Goal: Information Seeking & Learning: Learn about a topic

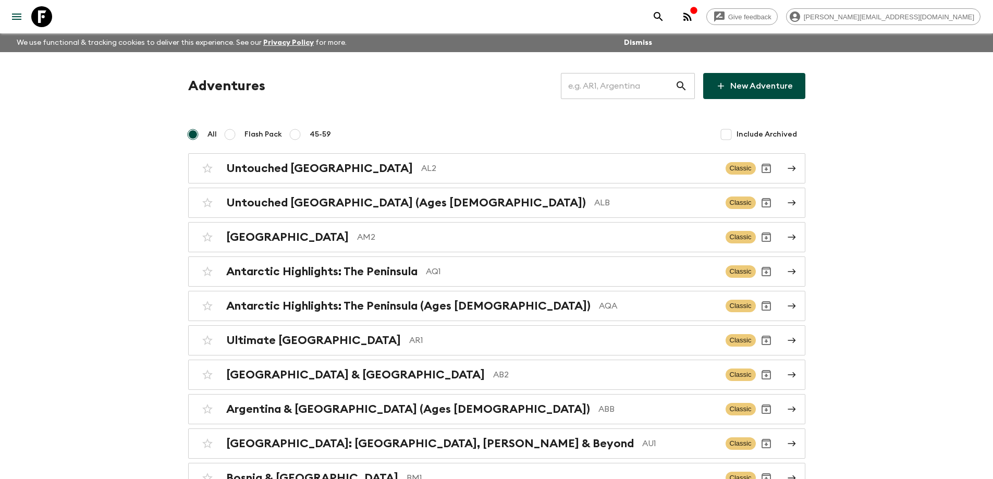
click at [618, 83] on input "text" at bounding box center [618, 85] width 114 height 29
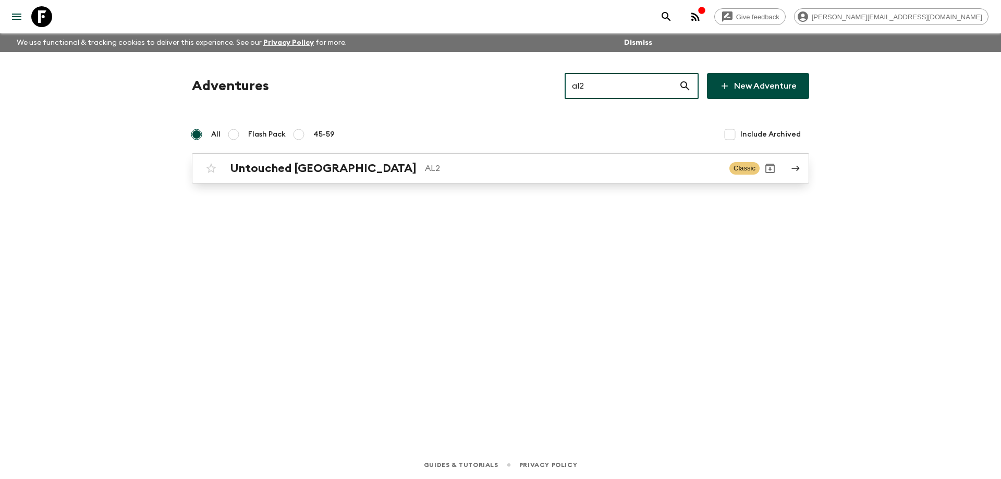
type input "al2"
click at [459, 178] on div "Untouched Albania AL2 Classic" at bounding box center [480, 168] width 559 height 21
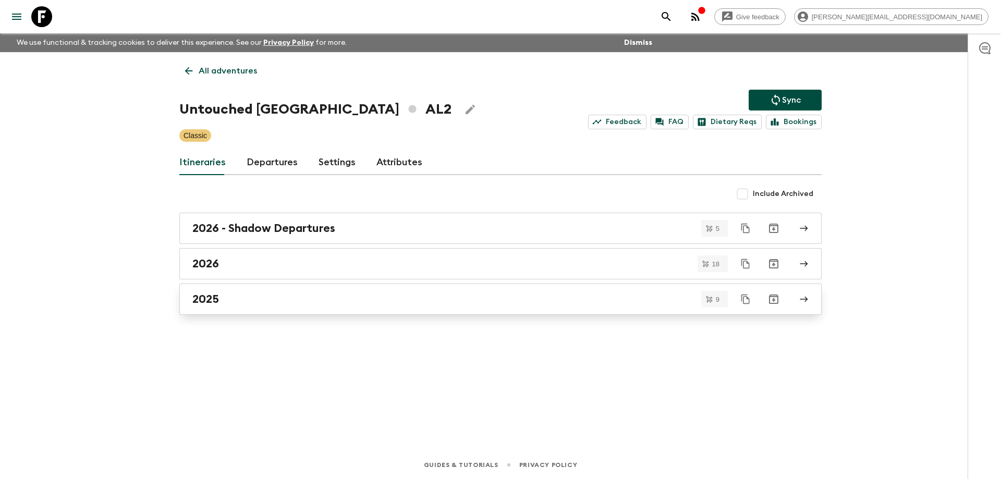
click at [257, 301] on div "2025" at bounding box center [490, 299] width 596 height 14
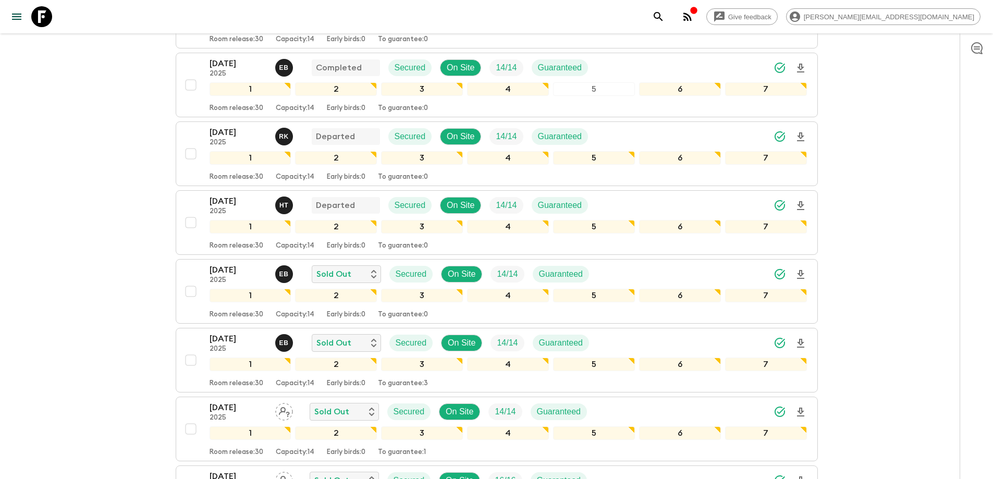
scroll to position [261, 0]
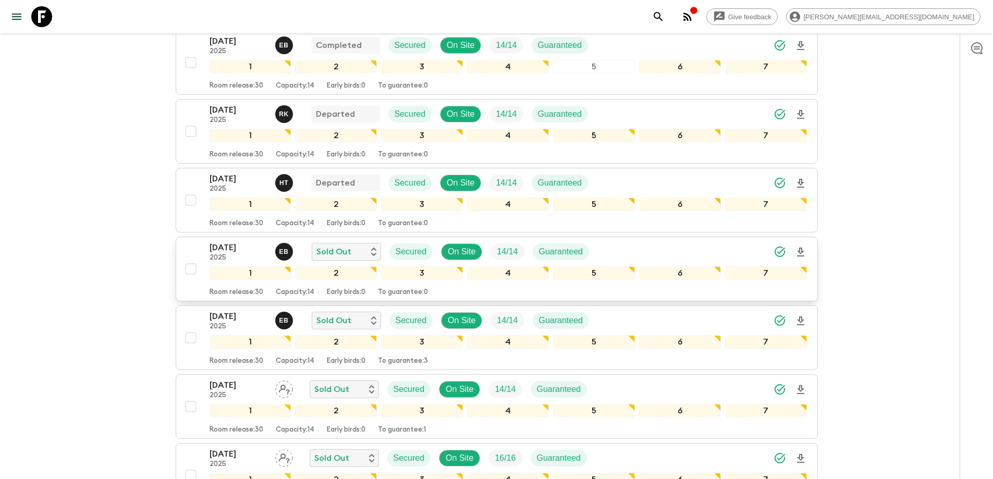
click at [232, 244] on p "[DATE]" at bounding box center [238, 247] width 57 height 13
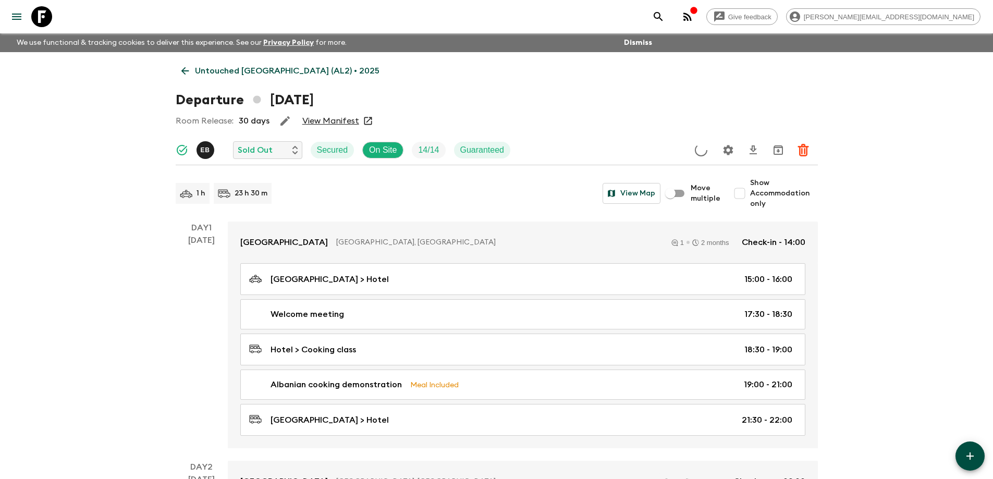
click at [322, 119] on link "View Manifest" at bounding box center [330, 121] width 57 height 10
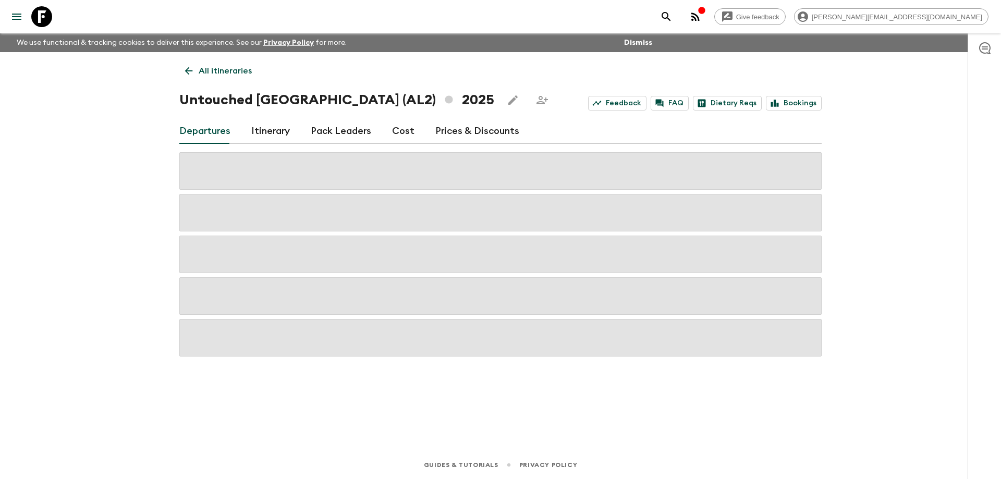
click at [401, 131] on link "Cost" at bounding box center [403, 131] width 22 height 25
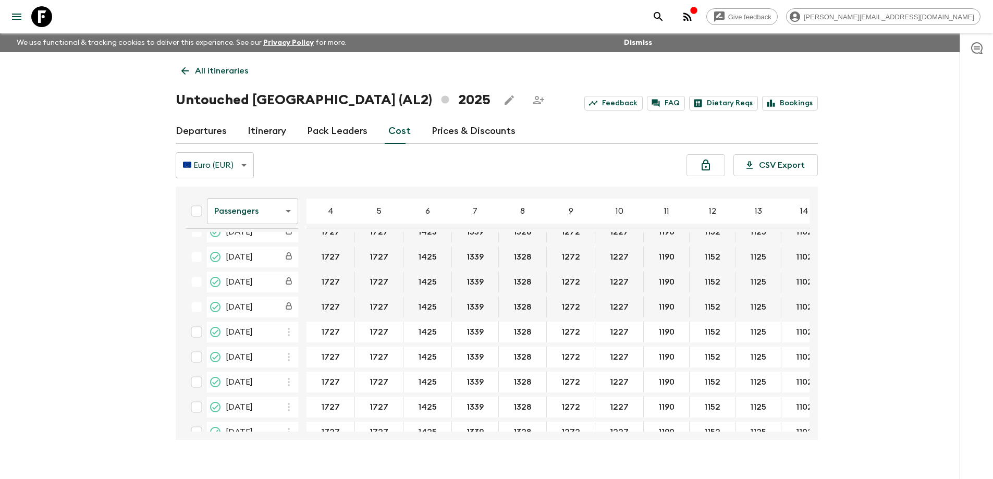
scroll to position [384, 0]
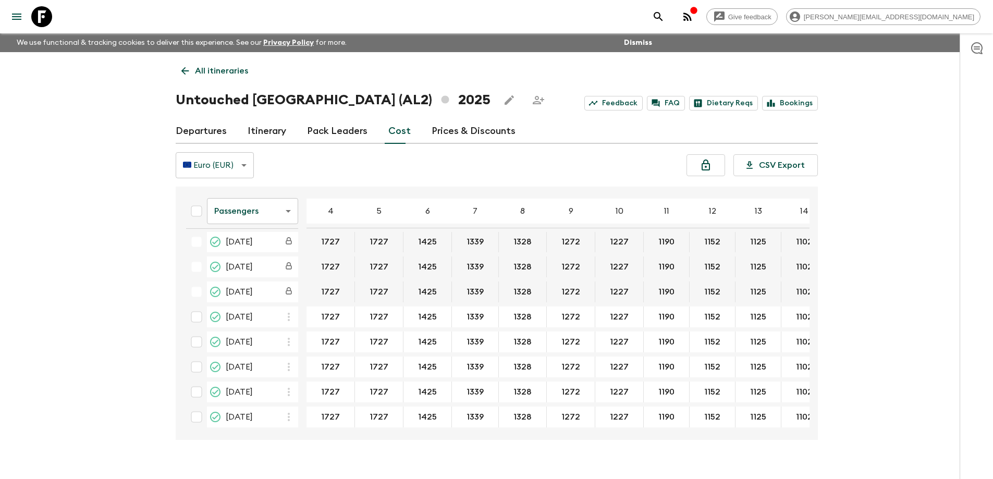
click at [268, 212] on body "Give feedback [PERSON_NAME][EMAIL_ADDRESS][DOMAIN_NAME] We use functional & tra…" at bounding box center [496, 248] width 993 height 497
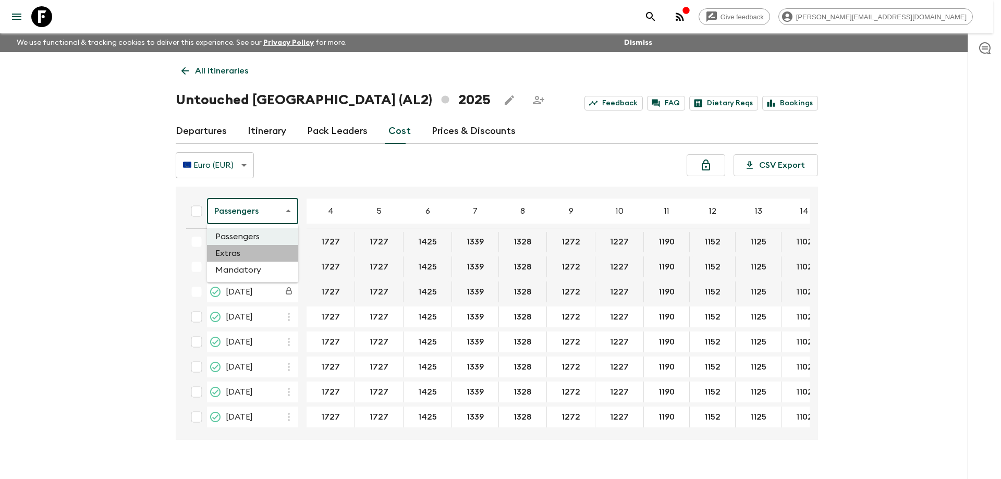
click at [260, 256] on li "Extras" at bounding box center [252, 253] width 91 height 17
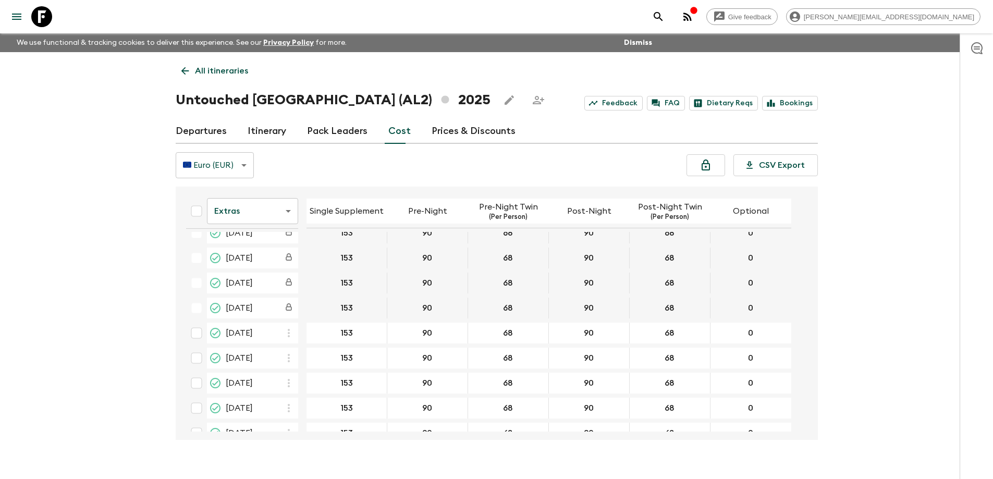
scroll to position [365, 0]
click at [41, 15] on icon at bounding box center [41, 16] width 21 height 21
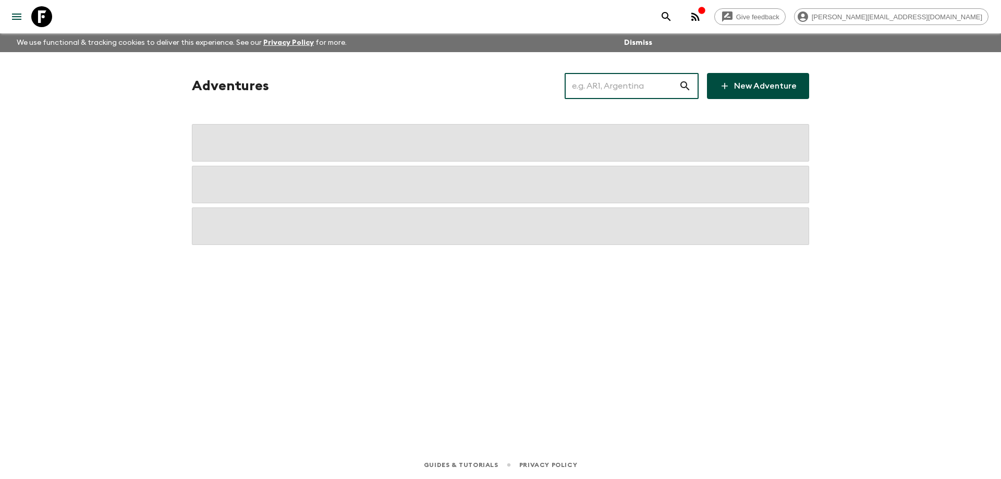
click at [627, 88] on input "text" at bounding box center [621, 85] width 114 height 29
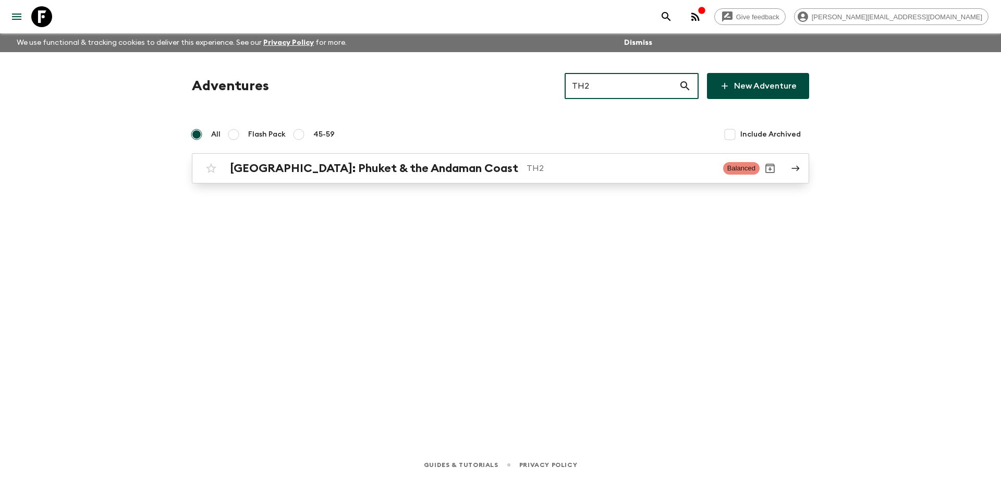
type input "TH2"
click at [535, 179] on link "[GEOGRAPHIC_DATA]: Phuket & the Andaman Coast TH2 Balanced" at bounding box center [500, 168] width 617 height 30
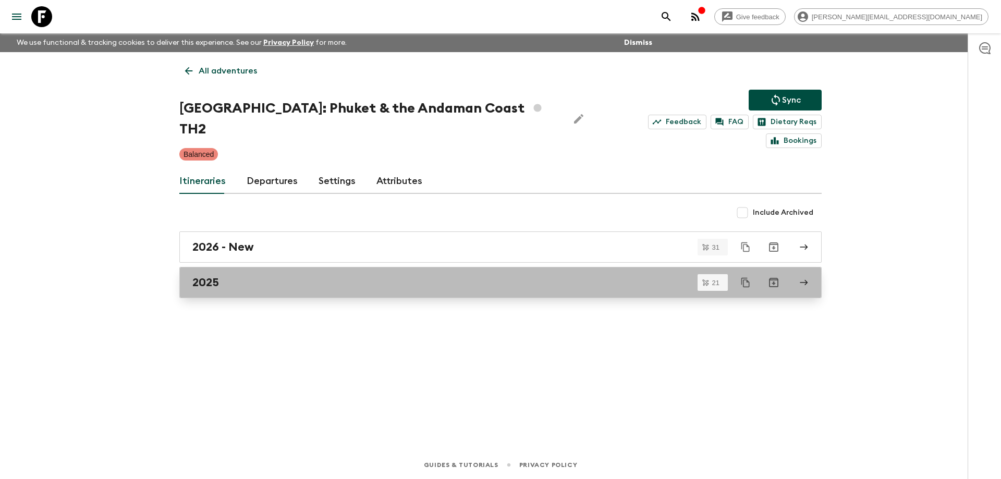
click at [250, 276] on div "2025" at bounding box center [490, 283] width 596 height 14
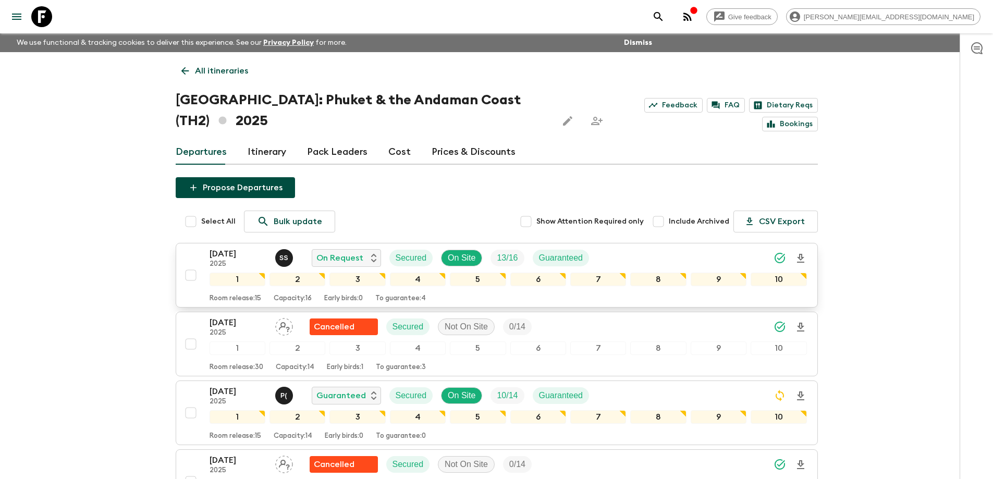
click at [237, 254] on p "[DATE]" at bounding box center [238, 254] width 57 height 13
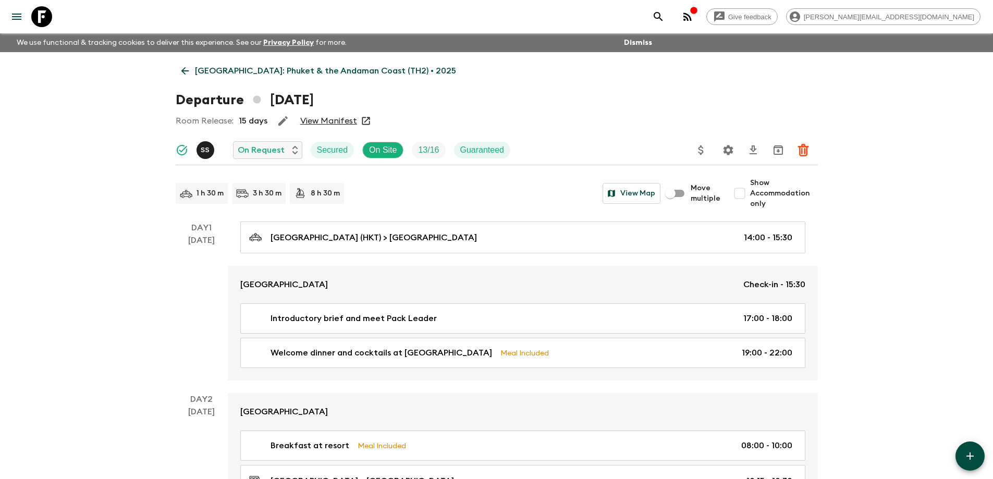
click at [335, 120] on link "View Manifest" at bounding box center [328, 121] width 57 height 10
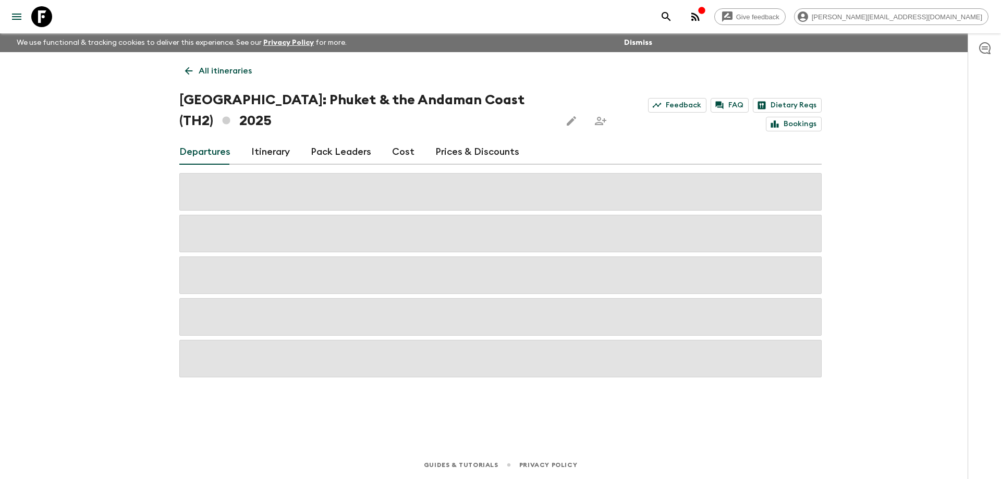
click at [407, 152] on link "Cost" at bounding box center [403, 152] width 22 height 25
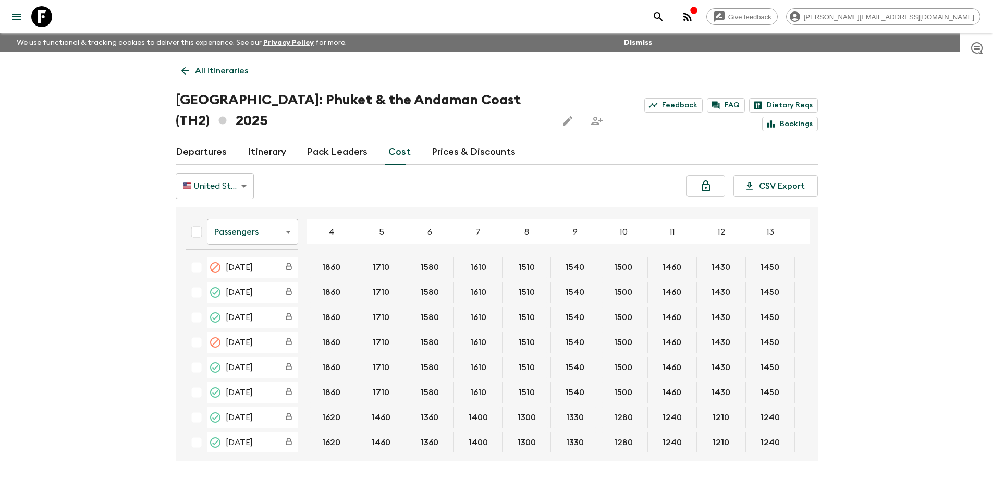
click at [617, 144] on div "Departures Itinerary Pack Leaders Cost Prices & Discounts" at bounding box center [497, 152] width 642 height 25
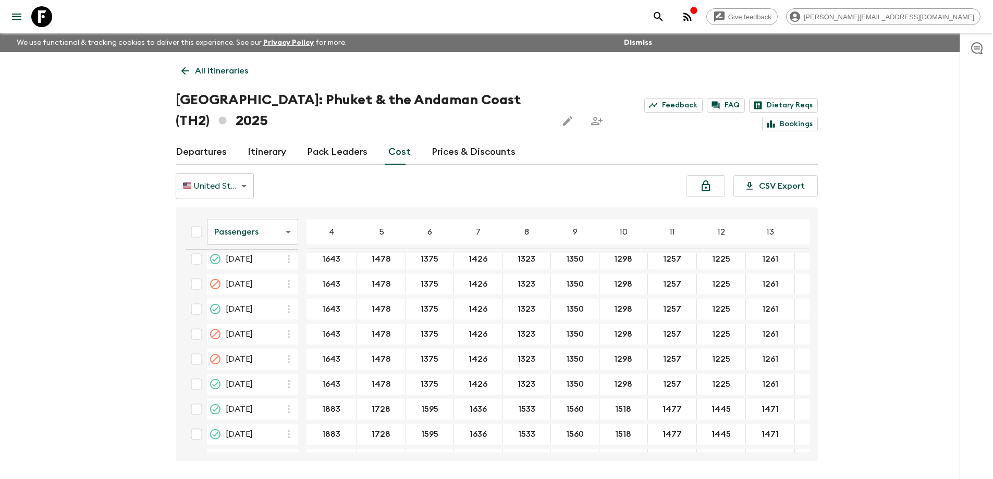
scroll to position [156, 0]
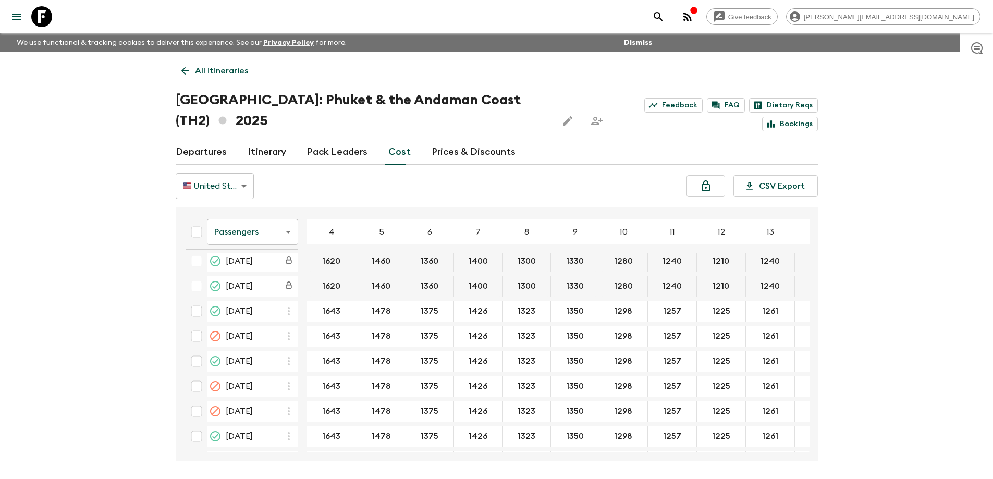
click at [267, 235] on body "Give feedback [PERSON_NAME][EMAIL_ADDRESS][DOMAIN_NAME] We use functional & tra…" at bounding box center [496, 259] width 993 height 518
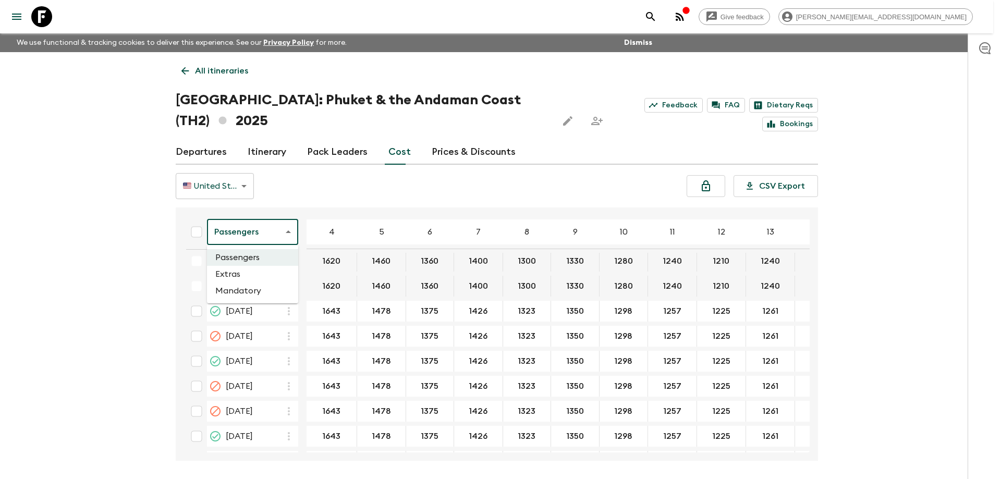
click at [257, 270] on li "Extras" at bounding box center [252, 274] width 91 height 17
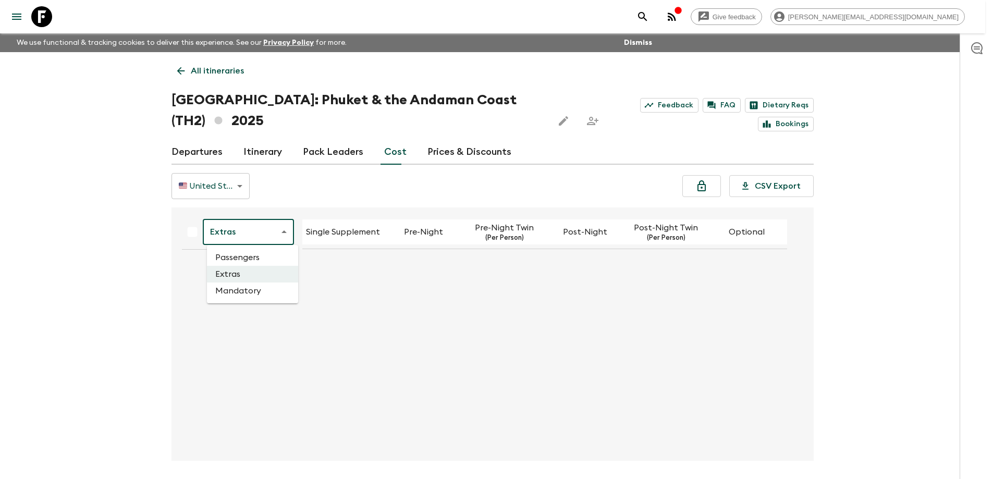
click at [273, 233] on body "Give feedback [PERSON_NAME][EMAIL_ADDRESS][DOMAIN_NAME] We use functional & tra…" at bounding box center [496, 259] width 993 height 518
click at [267, 262] on li "Passengers" at bounding box center [252, 257] width 91 height 17
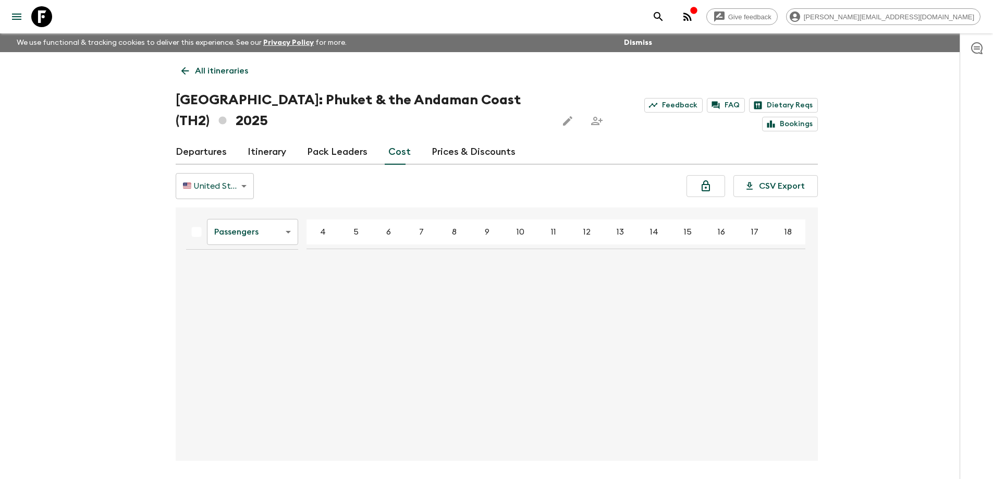
click at [249, 228] on body "Give feedback [PERSON_NAME][EMAIL_ADDRESS][DOMAIN_NAME] We use functional & tra…" at bounding box center [496, 259] width 993 height 518
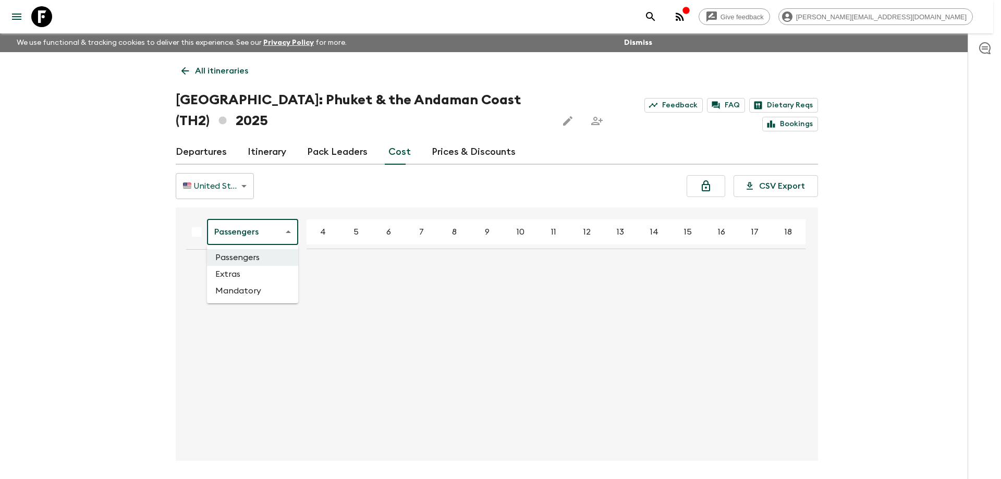
click at [233, 275] on li "Extras" at bounding box center [252, 274] width 91 height 17
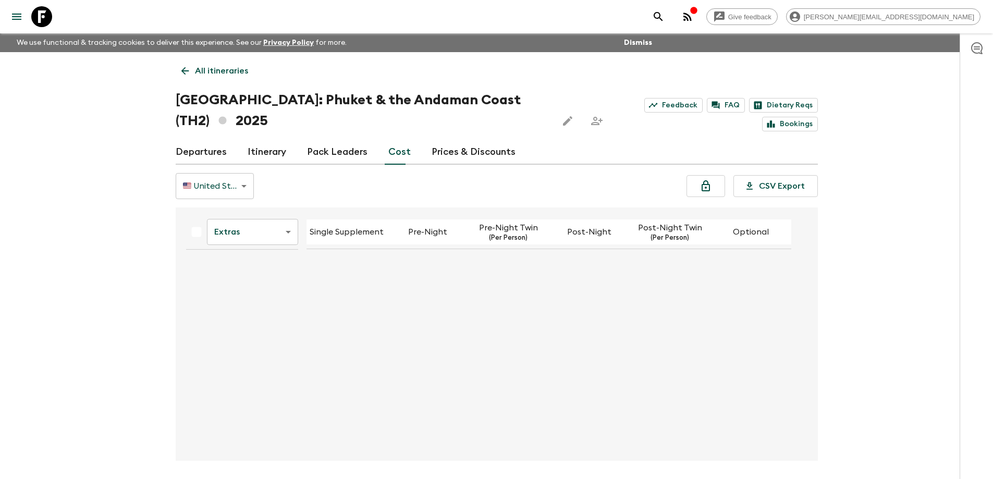
click at [314, 320] on div "Extras extrasCost ​ Single Supplement Pre-Night Pre-Night Twin (Per Person) Pos…" at bounding box center [494, 334] width 632 height 237
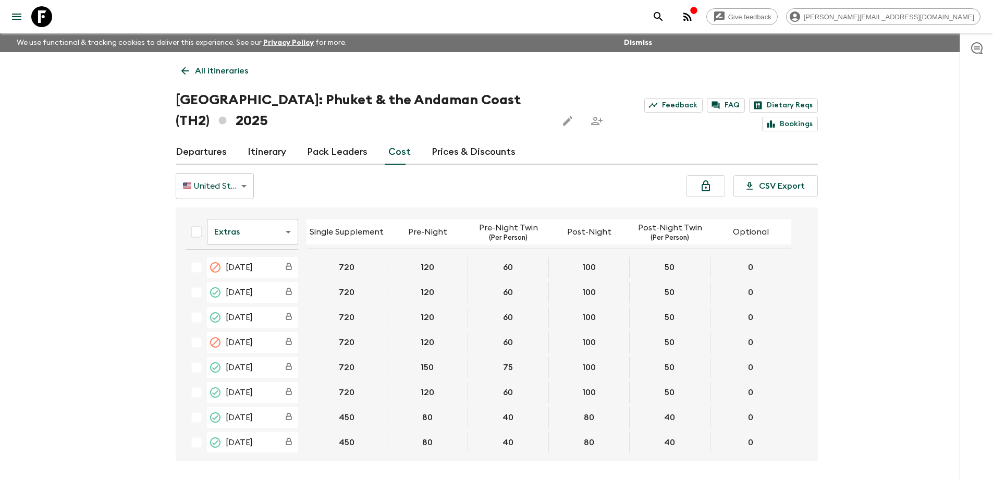
click at [336, 190] on div "🇺🇸 United States Dollar (USD) USD ​ CSV Export" at bounding box center [497, 186] width 642 height 26
click at [50, 12] on icon at bounding box center [41, 16] width 21 height 21
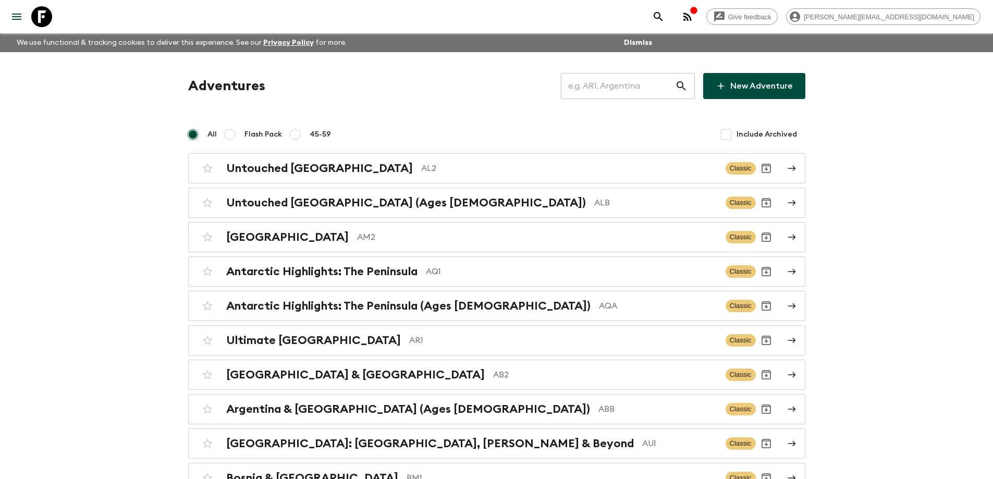
click at [624, 85] on input "text" at bounding box center [618, 85] width 114 height 29
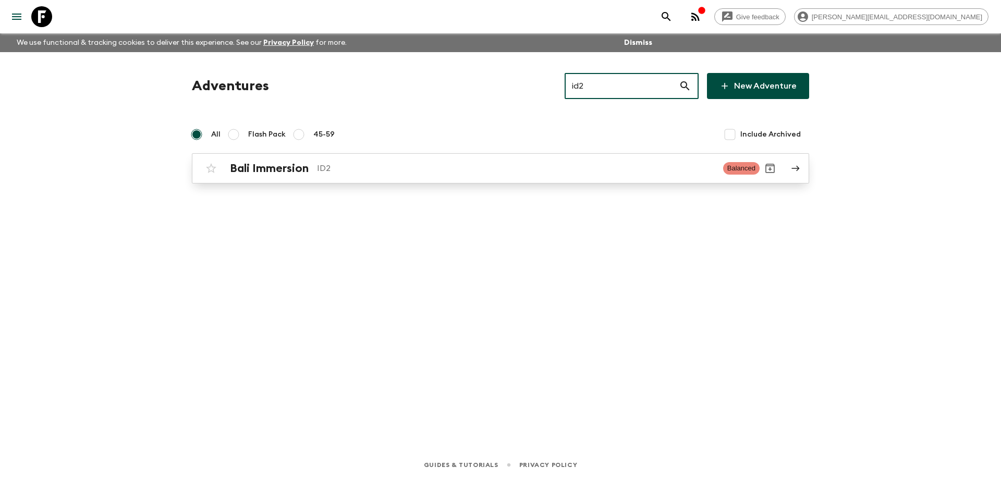
type input "id2"
click at [540, 168] on p "ID2" at bounding box center [516, 168] width 398 height 13
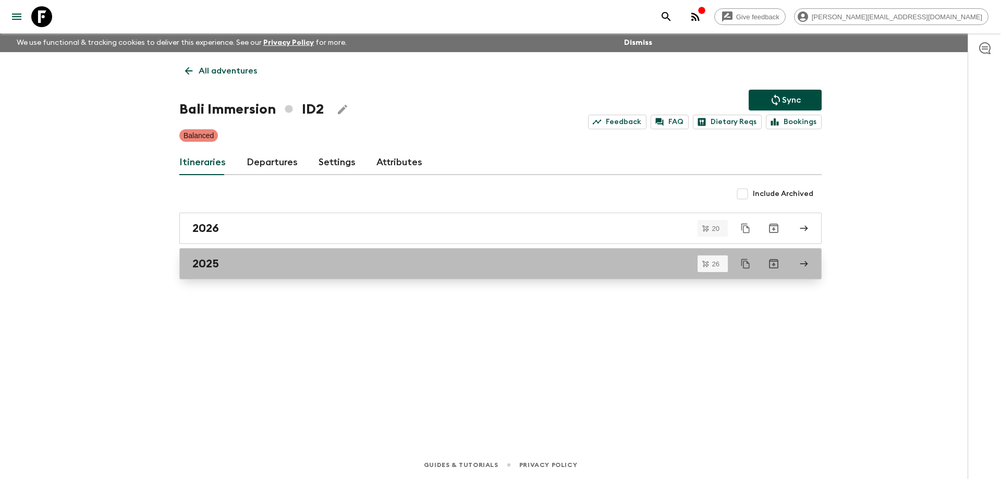
click at [460, 264] on div "2025" at bounding box center [490, 264] width 596 height 14
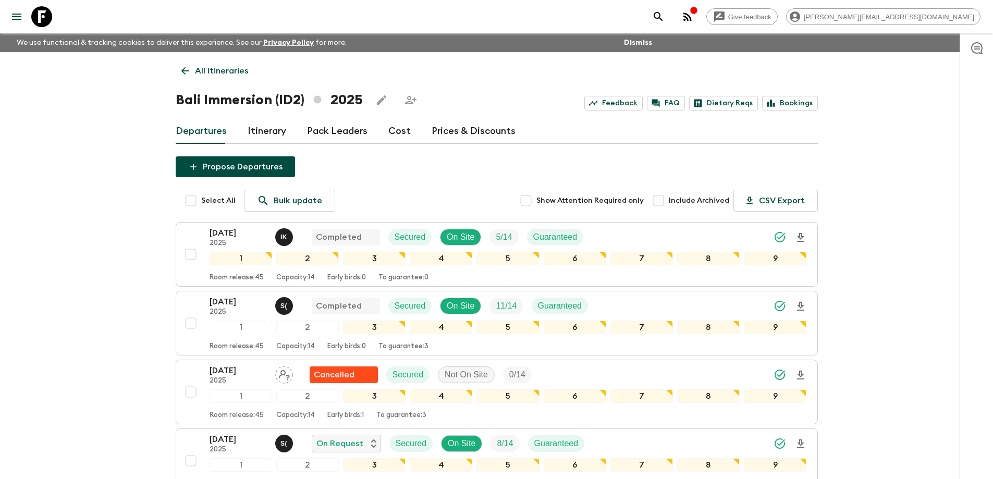
scroll to position [52, 0]
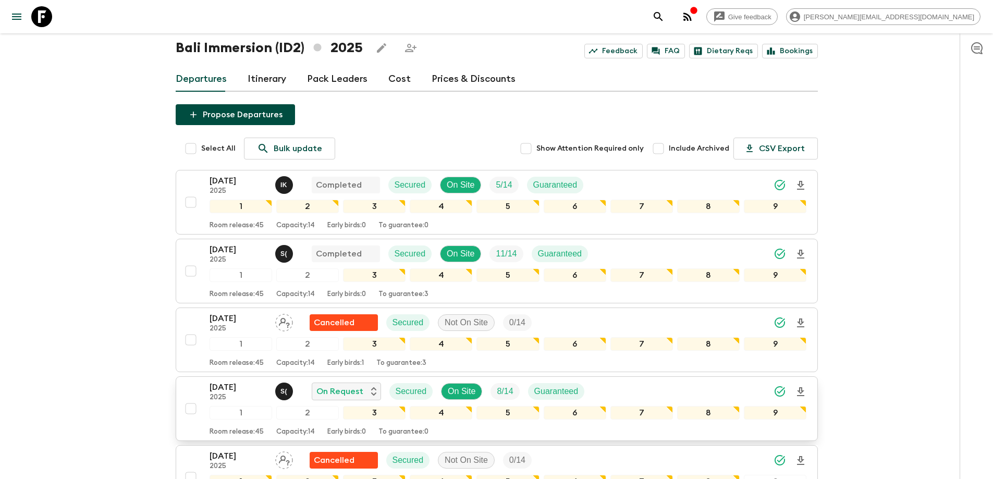
click at [228, 388] on p "[DATE]" at bounding box center [238, 387] width 57 height 13
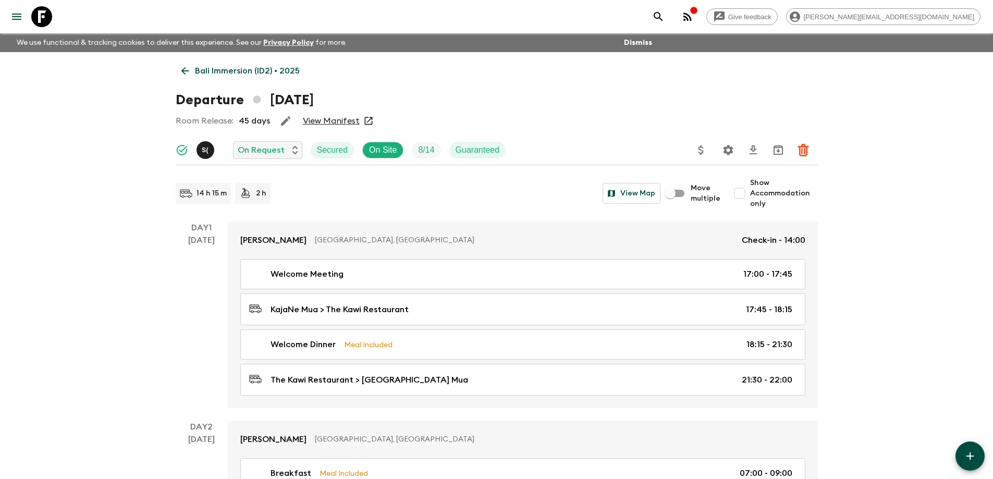
click at [338, 118] on link "View Manifest" at bounding box center [331, 121] width 57 height 10
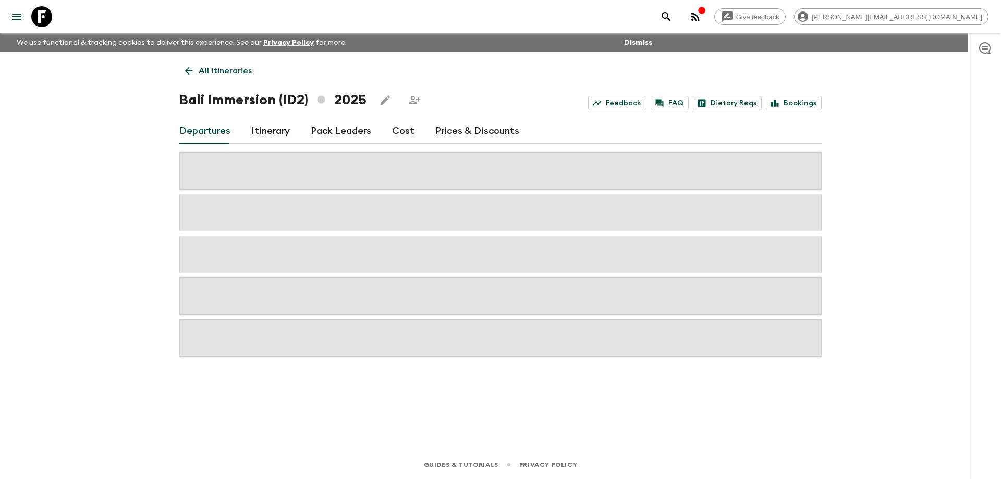
click at [400, 128] on link "Cost" at bounding box center [403, 131] width 22 height 25
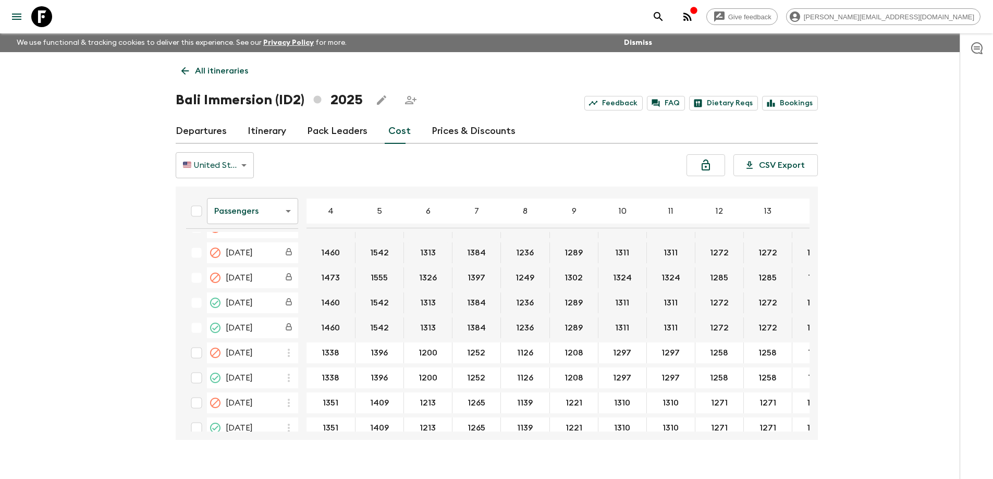
scroll to position [521, 0]
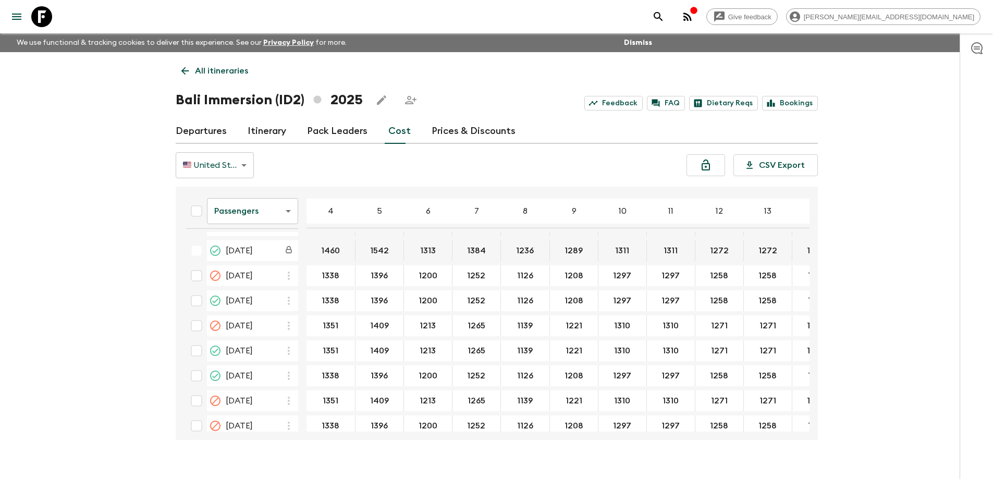
click at [52, 14] on icon at bounding box center [41, 16] width 21 height 21
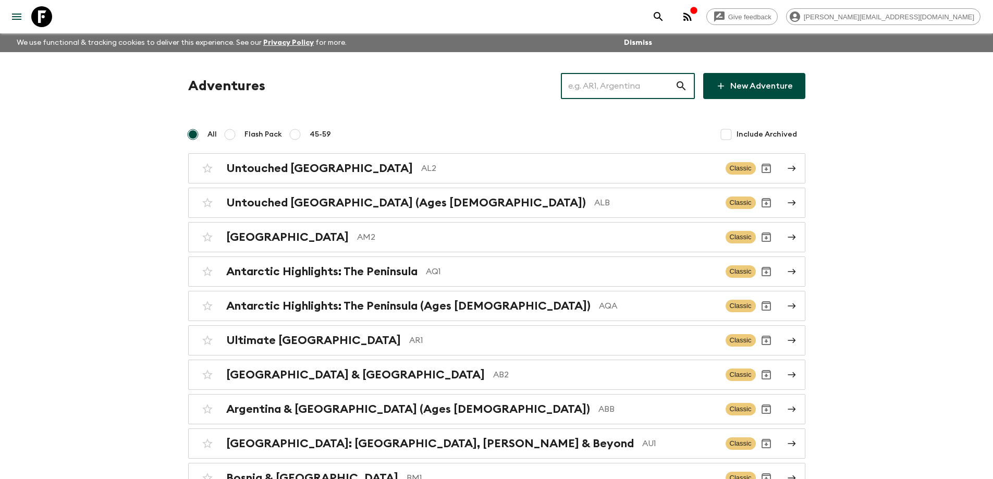
click at [632, 91] on input "text" at bounding box center [618, 85] width 114 height 29
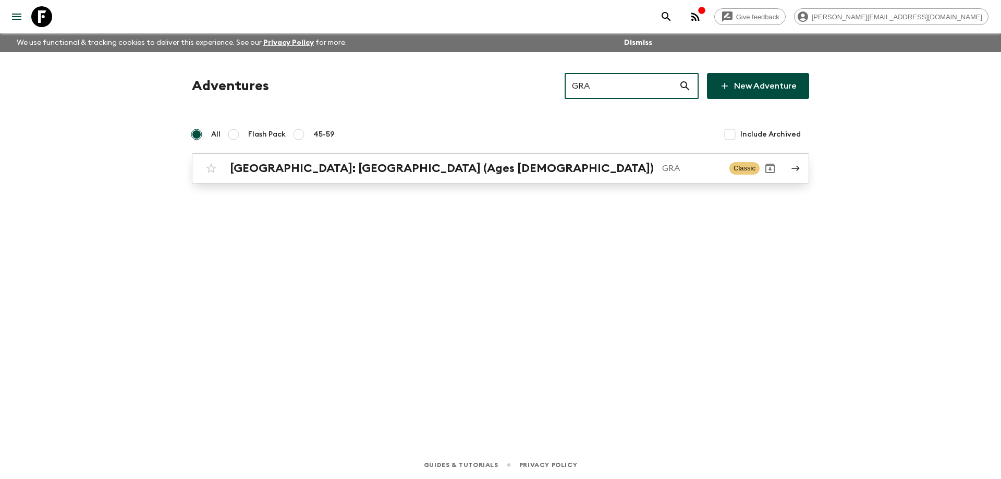
type input "GRA"
click at [662, 173] on p "GRA" at bounding box center [691, 168] width 59 height 13
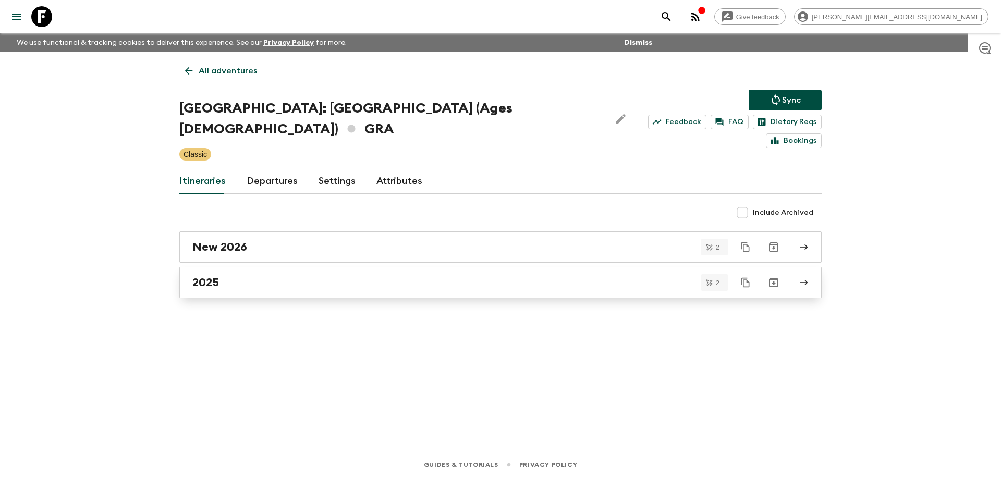
click at [271, 270] on link "2025" at bounding box center [500, 282] width 642 height 31
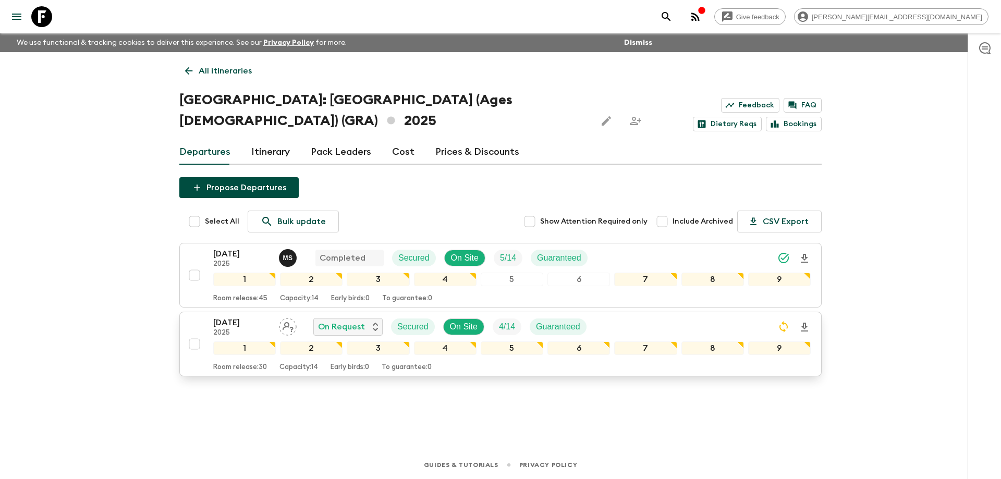
click at [230, 321] on p "[DATE]" at bounding box center [241, 322] width 57 height 13
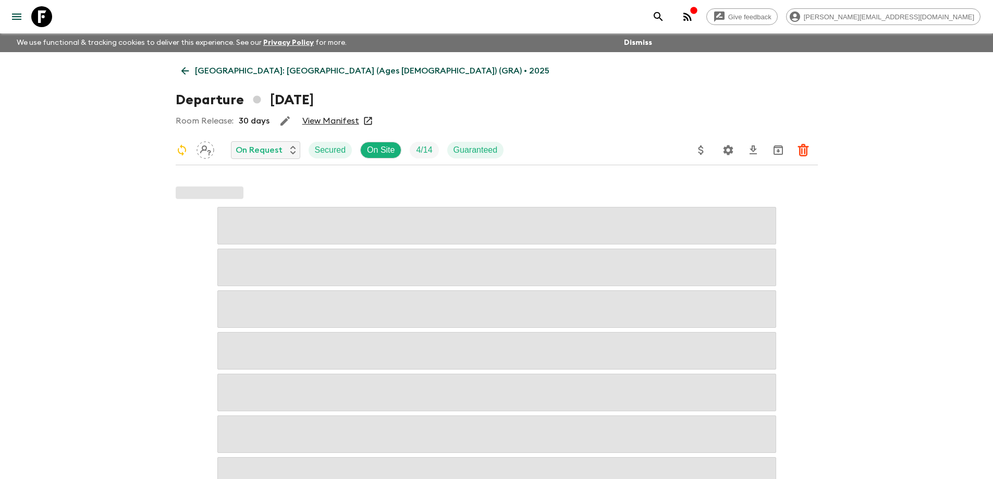
click at [331, 121] on link "View Manifest" at bounding box center [330, 121] width 57 height 10
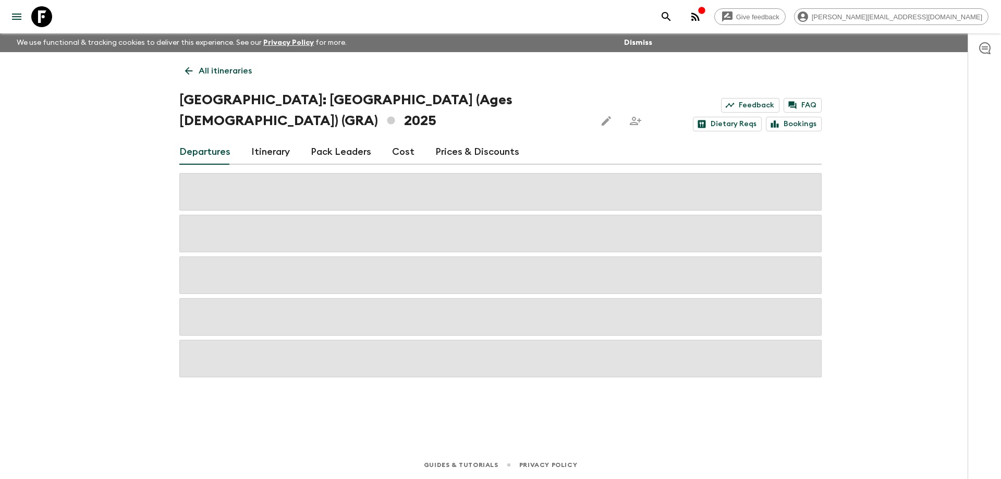
click at [406, 153] on link "Cost" at bounding box center [403, 152] width 22 height 25
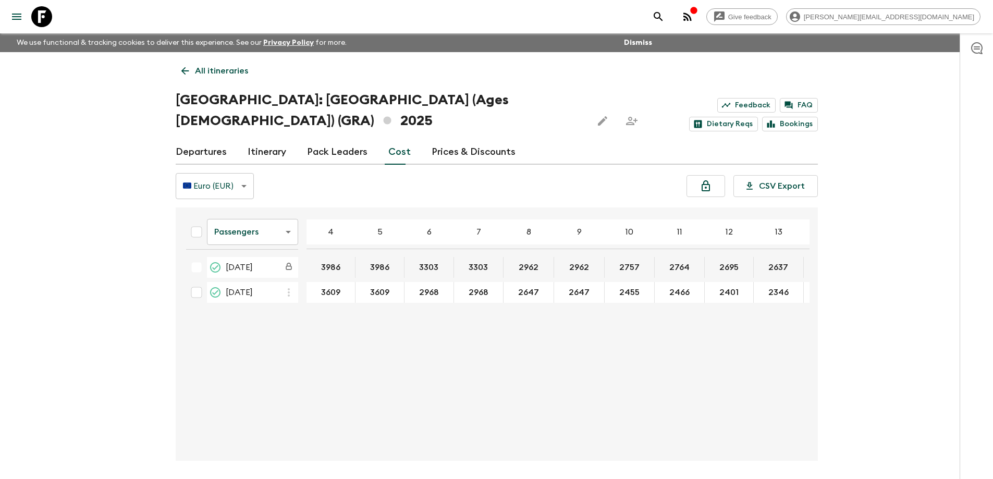
click at [548, 77] on div "All itineraries [GEOGRAPHIC_DATA]: [GEOGRAPHIC_DATA] (Ages [DEMOGRAPHIC_DATA]) …" at bounding box center [496, 256] width 667 height 409
